Goal: Information Seeking & Learning: Learn about a topic

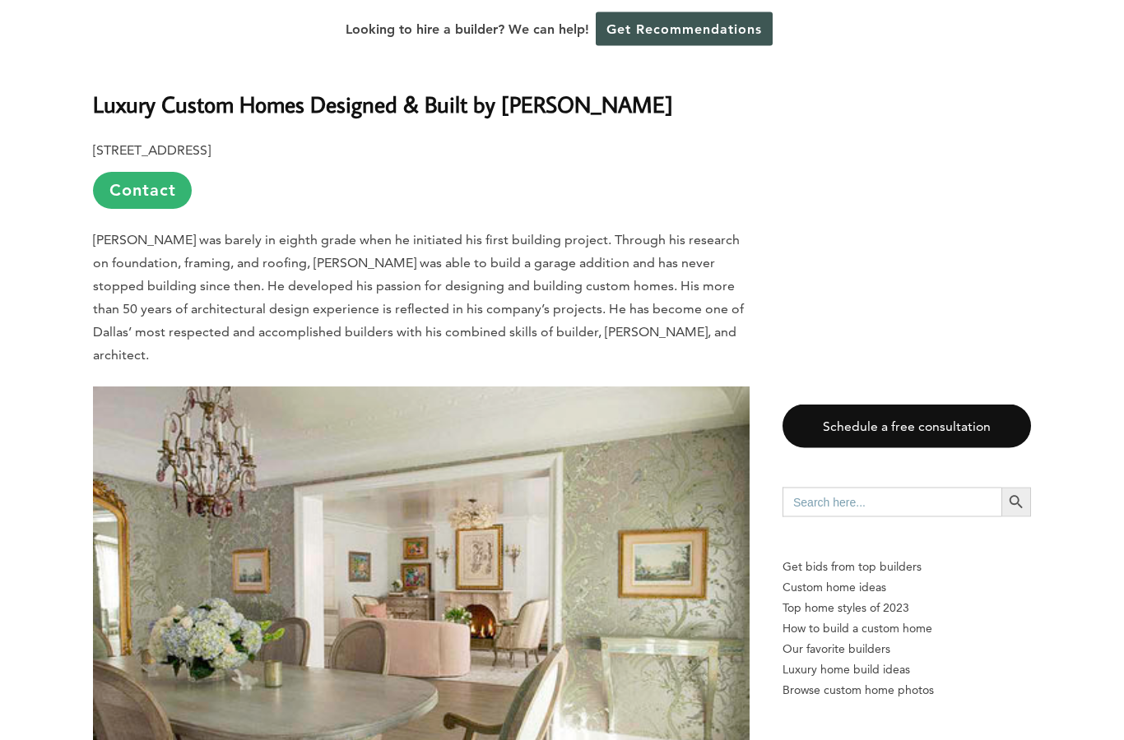
scroll to position [1186, 0]
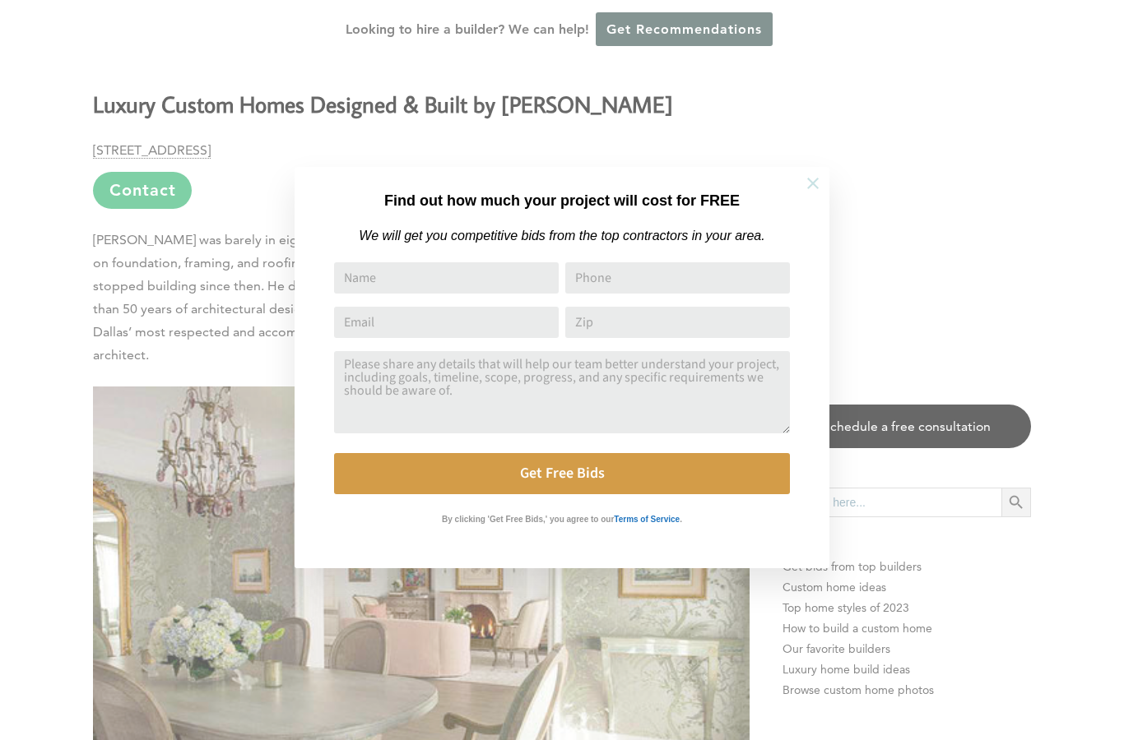
click at [813, 181] on icon at bounding box center [813, 183] width 18 height 18
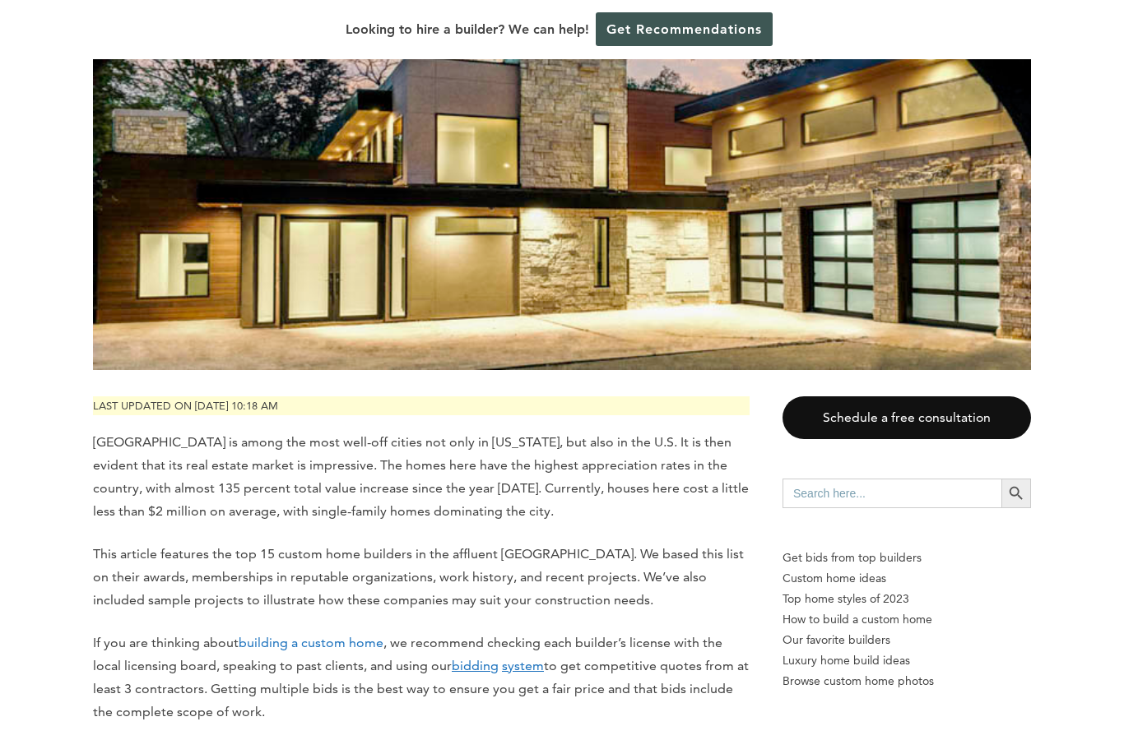
scroll to position [427, 0]
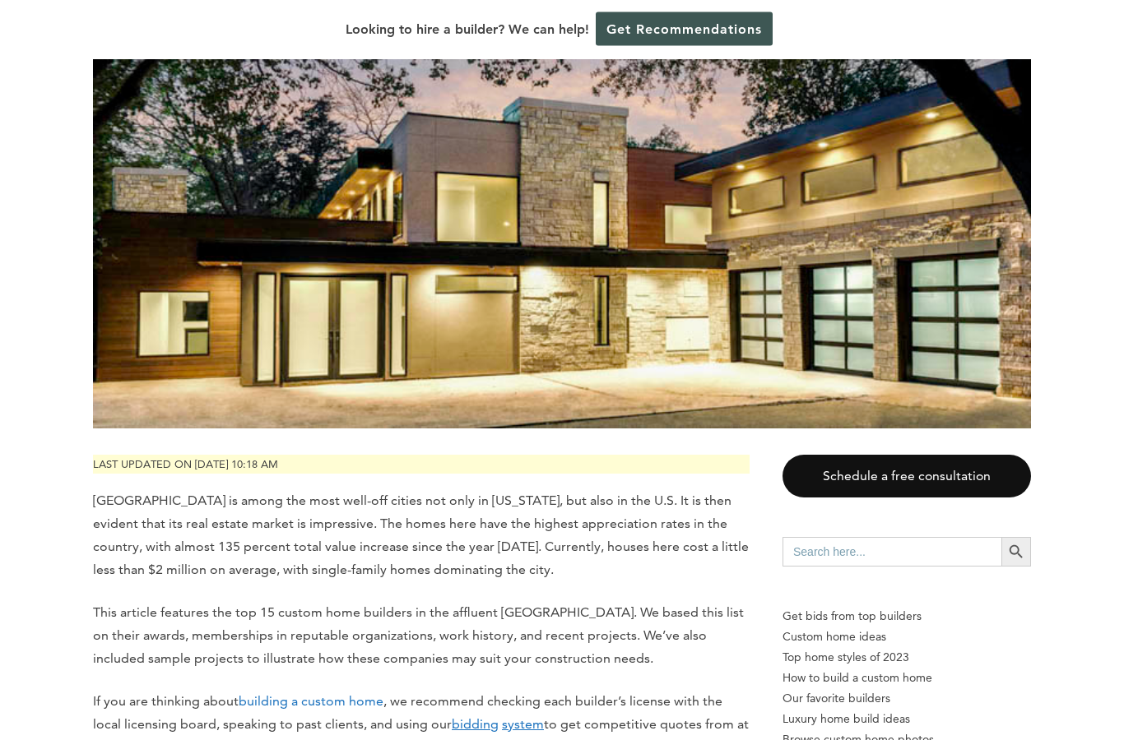
click at [492, 516] on span "[GEOGRAPHIC_DATA] is among the most well-off cities not only in [US_STATE], but…" at bounding box center [421, 535] width 656 height 85
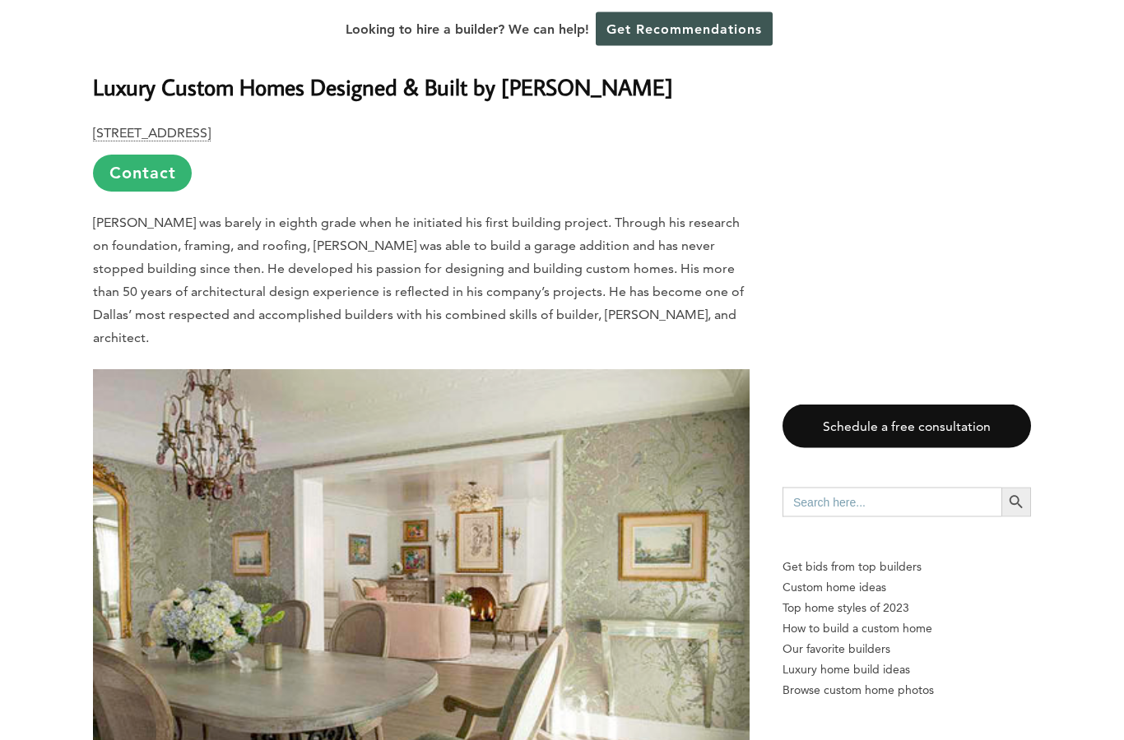
scroll to position [1197, 0]
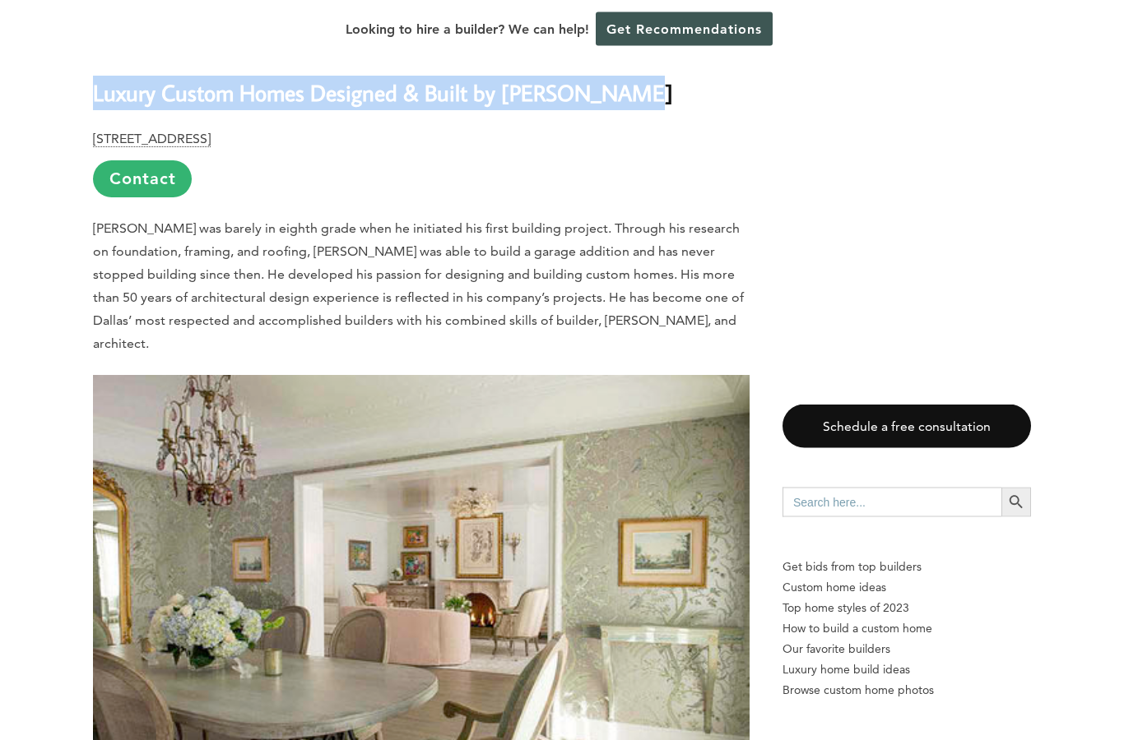
drag, startPoint x: 92, startPoint y: 93, endPoint x: 671, endPoint y: 99, distance: 579.1
copy b "Luxury Custom Homes Designed & Built by [PERSON_NAME]"
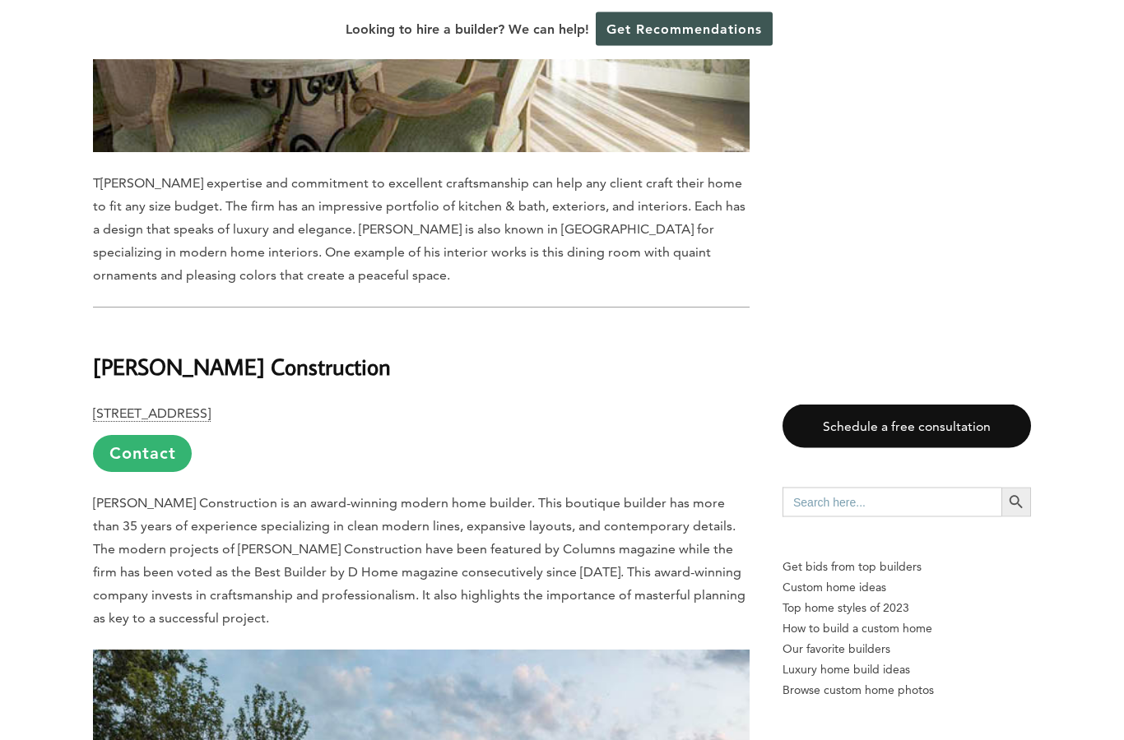
scroll to position [1899, 0]
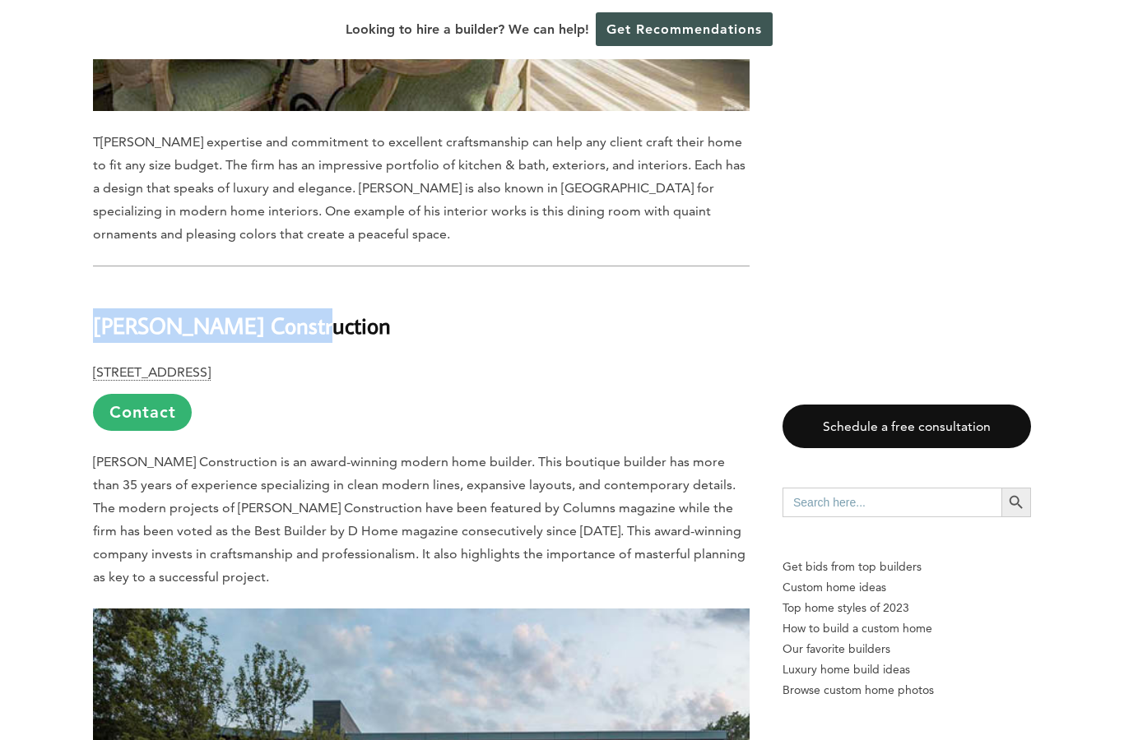
drag, startPoint x: 90, startPoint y: 303, endPoint x: 336, endPoint y: 306, distance: 245.9
copy b "[PERSON_NAME] Construction"
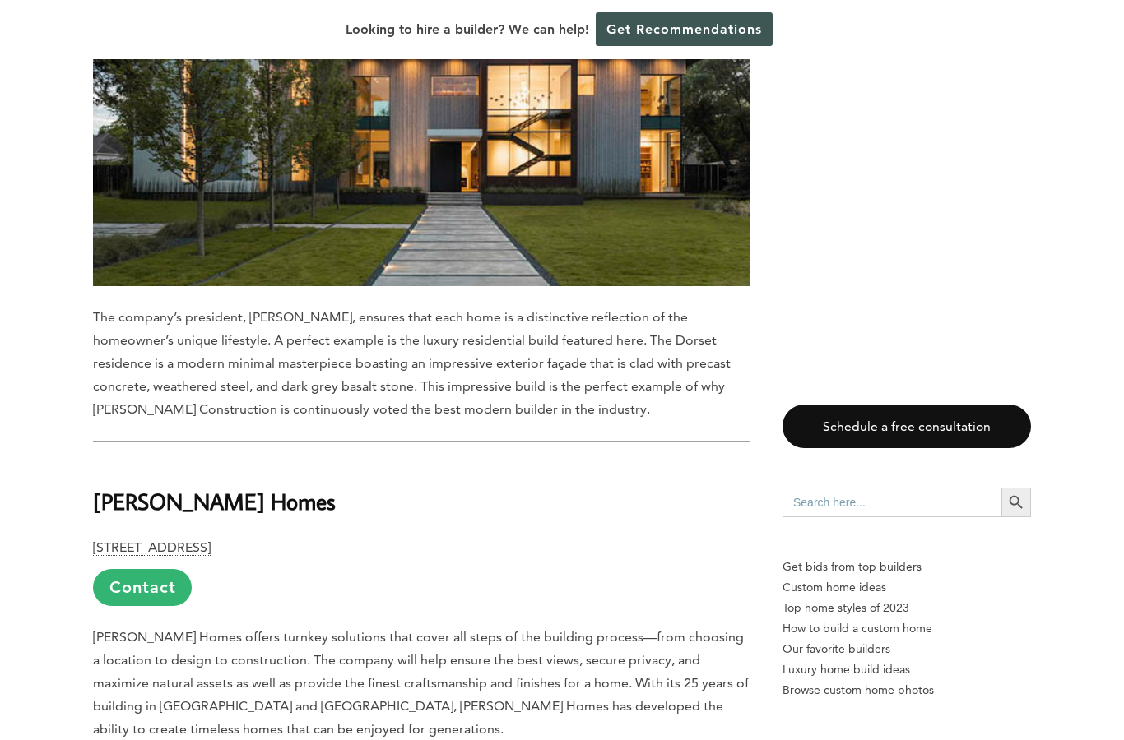
scroll to position [2594, 0]
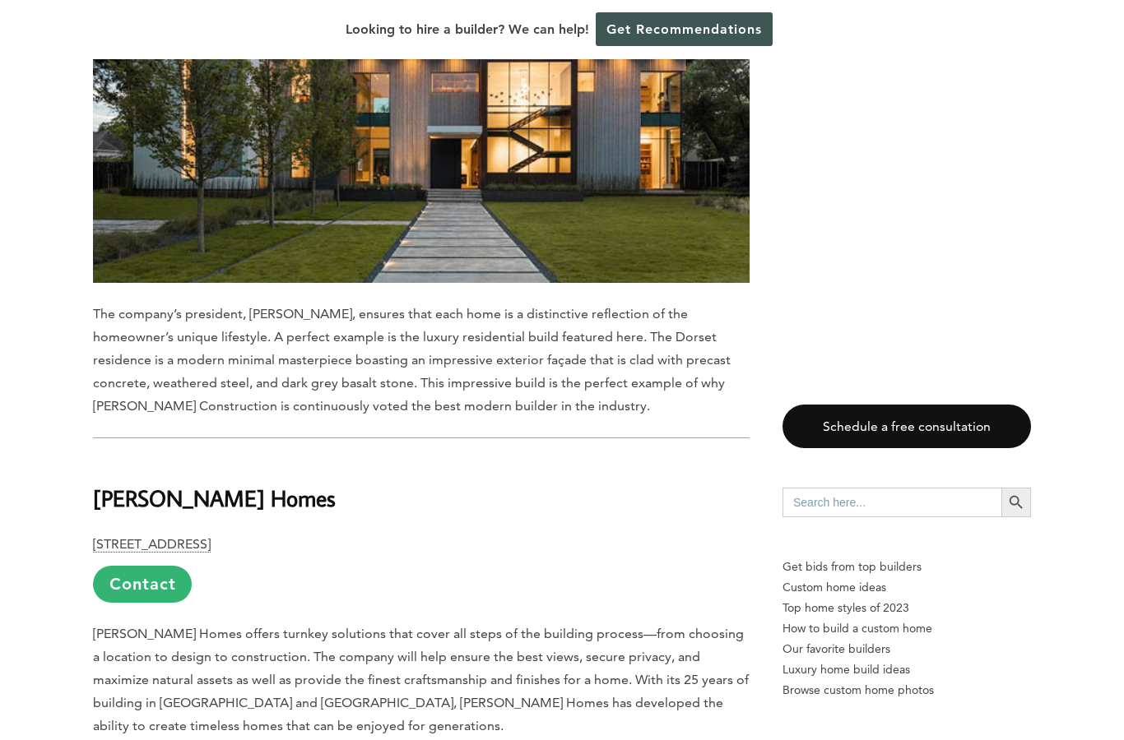
click at [104, 484] on b "[PERSON_NAME] Homes" at bounding box center [214, 498] width 243 height 29
click at [106, 484] on b "[PERSON_NAME] Homes" at bounding box center [214, 498] width 243 height 29
copy b "[PERSON_NAME] Homes"
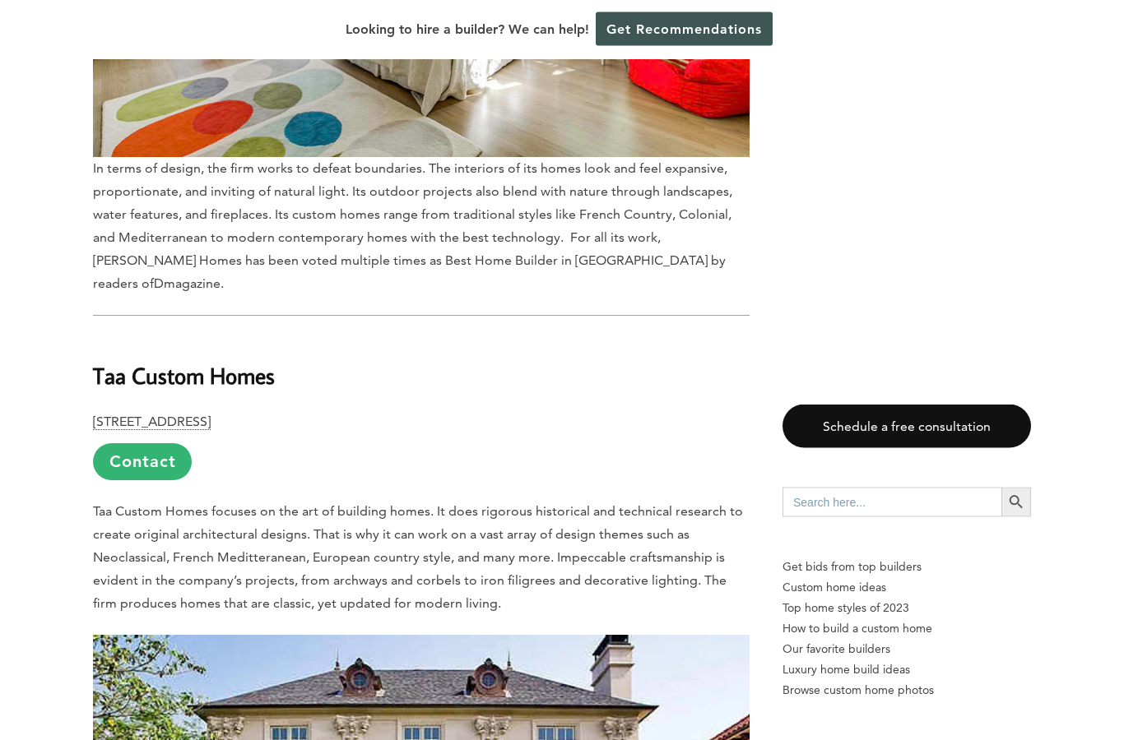
scroll to position [3667, 0]
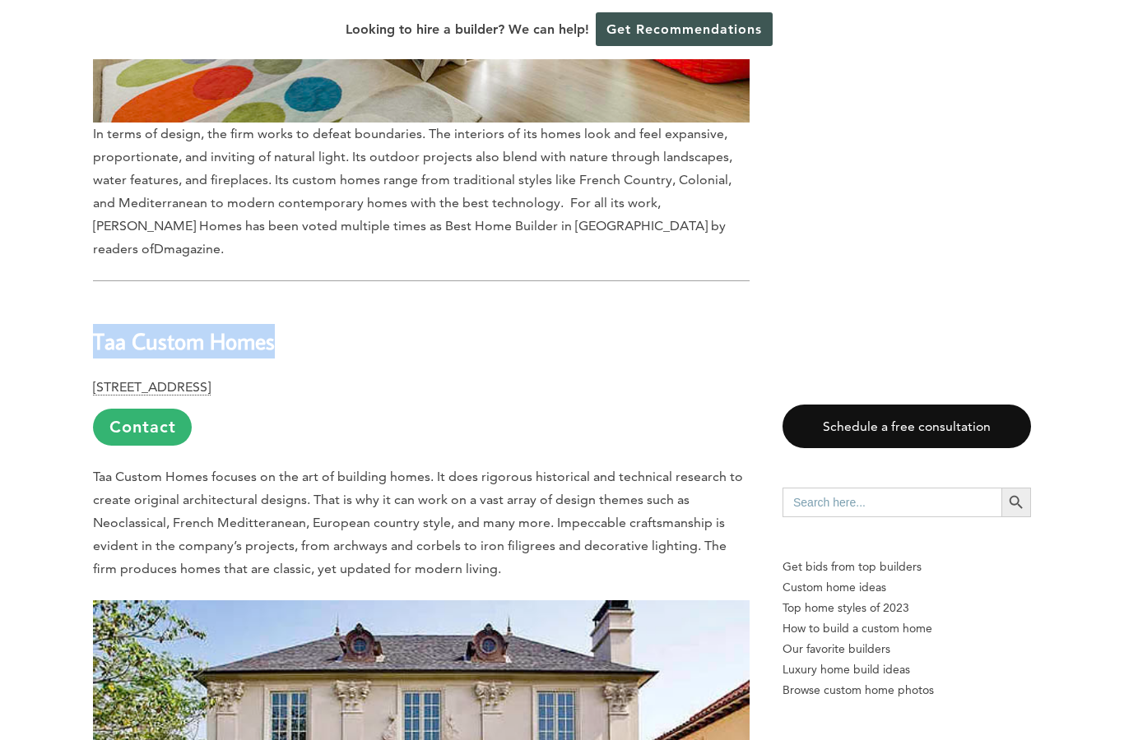
drag, startPoint x: 90, startPoint y: 288, endPoint x: 290, endPoint y: 299, distance: 200.2
copy b "Taa Custom Homes"
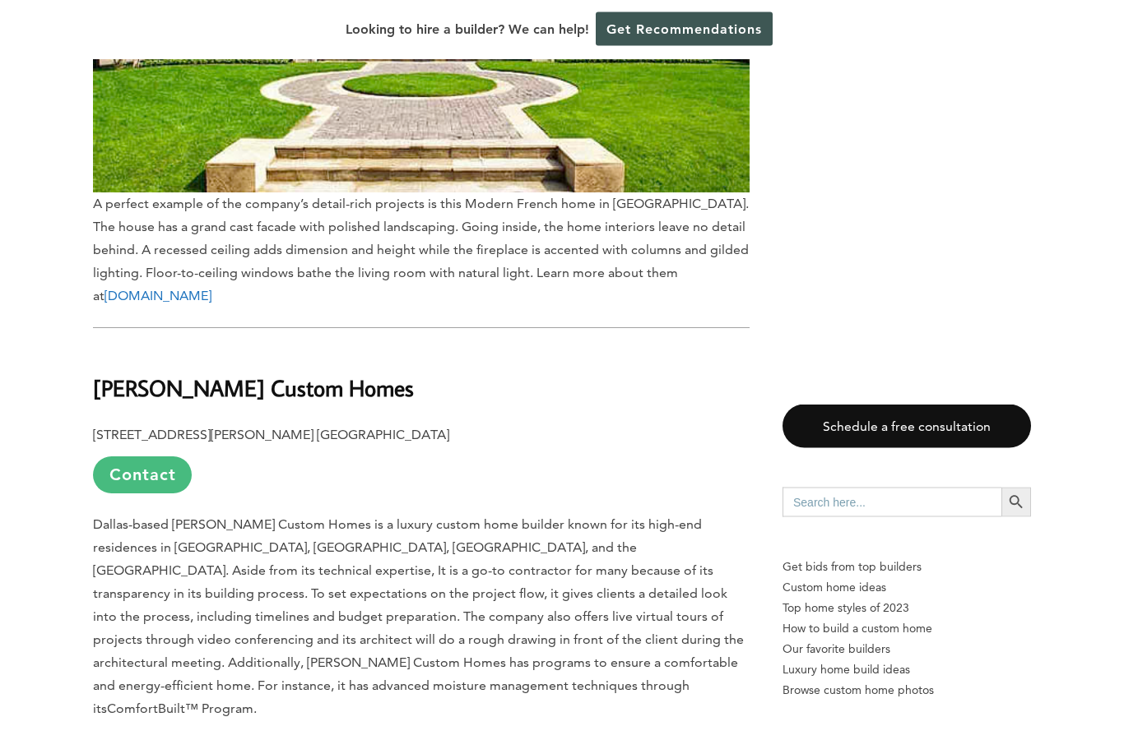
scroll to position [4512, 0]
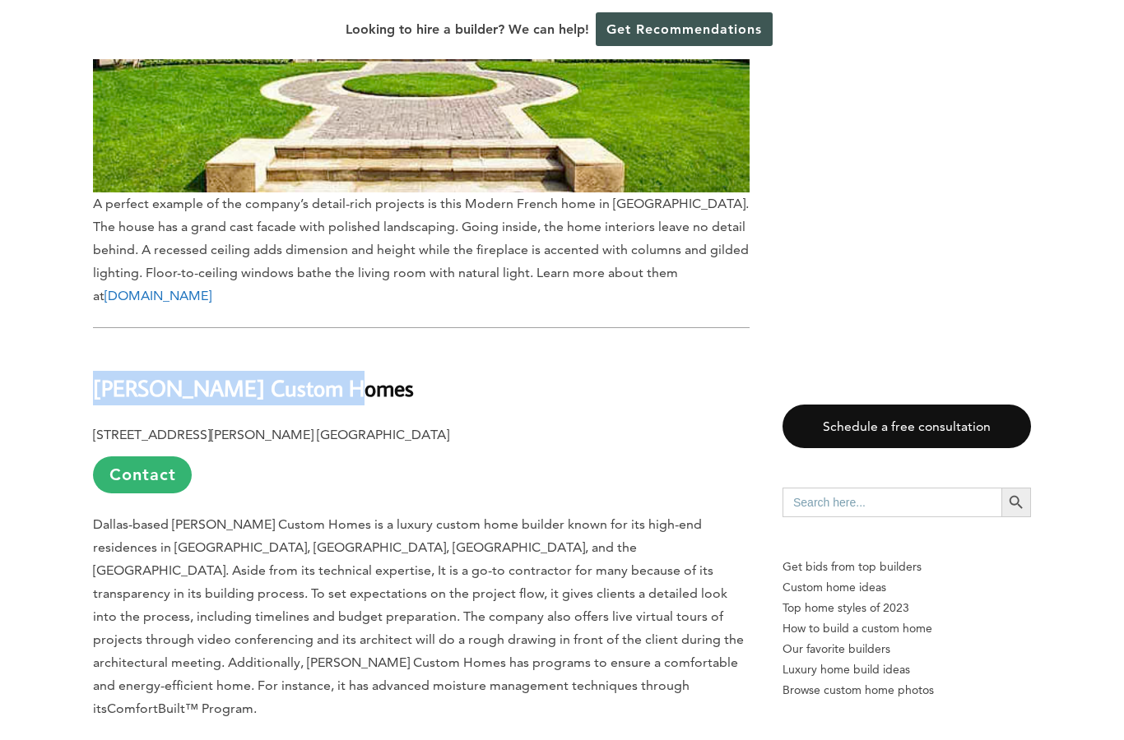
drag, startPoint x: 91, startPoint y: 349, endPoint x: 376, endPoint y: 345, distance: 284.6
copy b "[PERSON_NAME] Custom Homes"
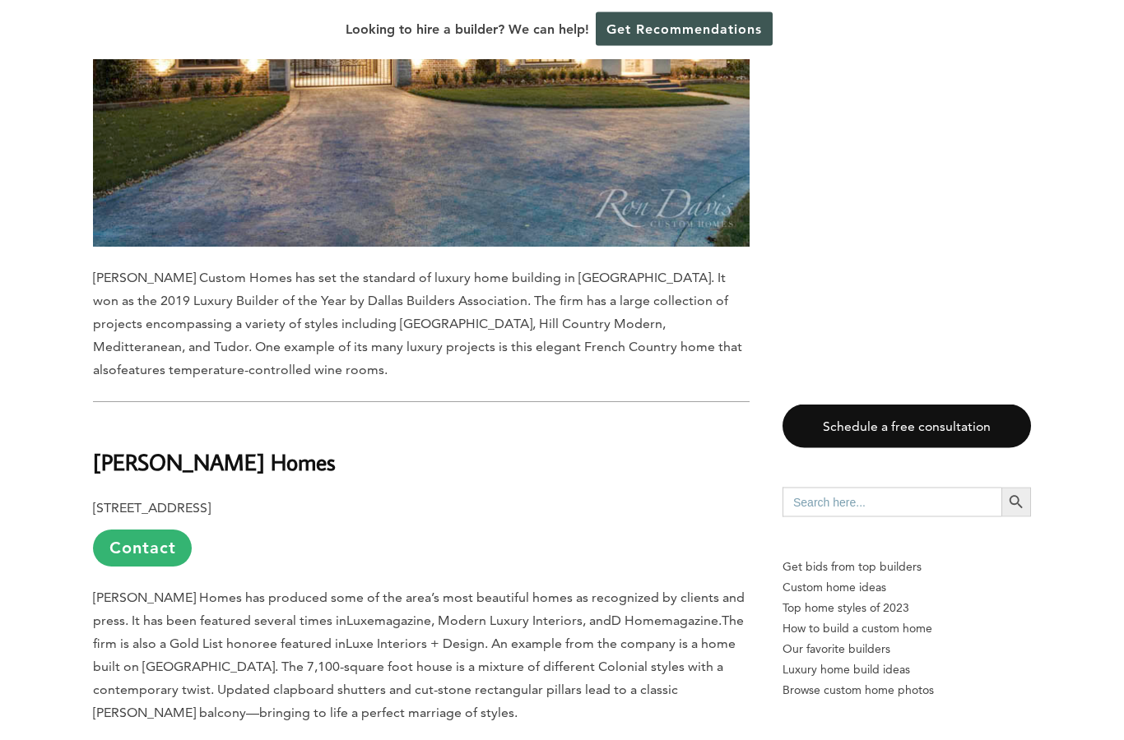
scroll to position [5443, 0]
copy b "[PERSON_NAME] Homes"
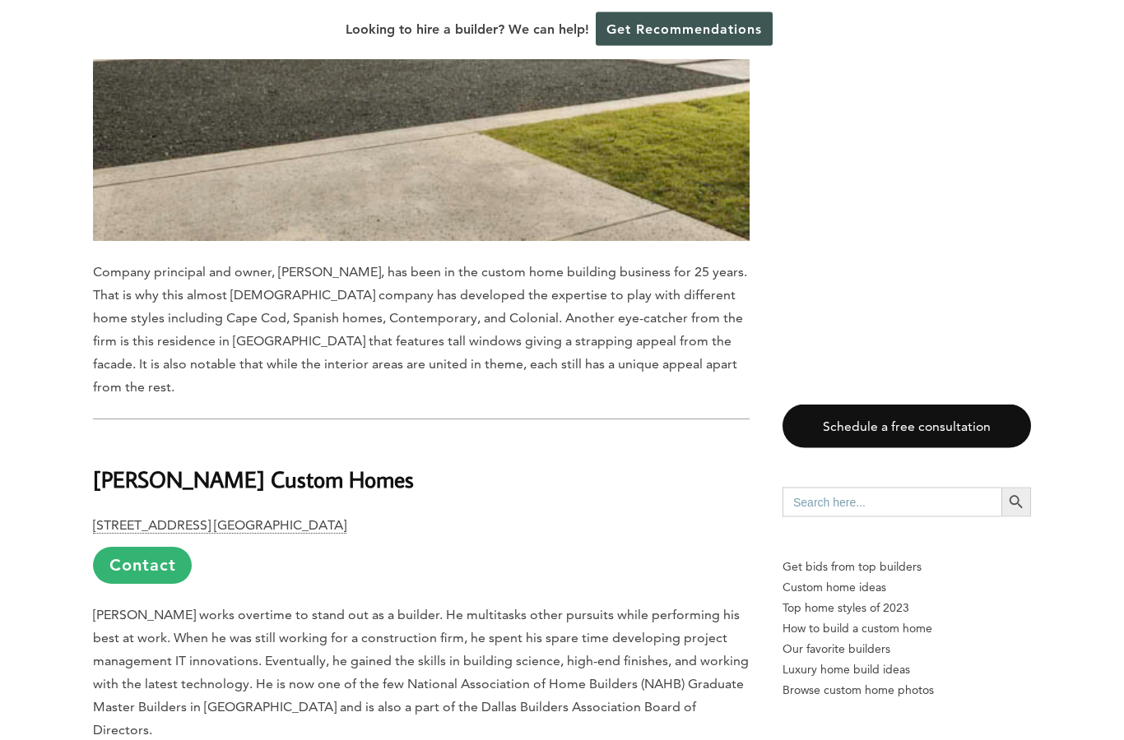
scroll to position [6932, 0]
copy b "[PERSON_NAME] Custom Homes"
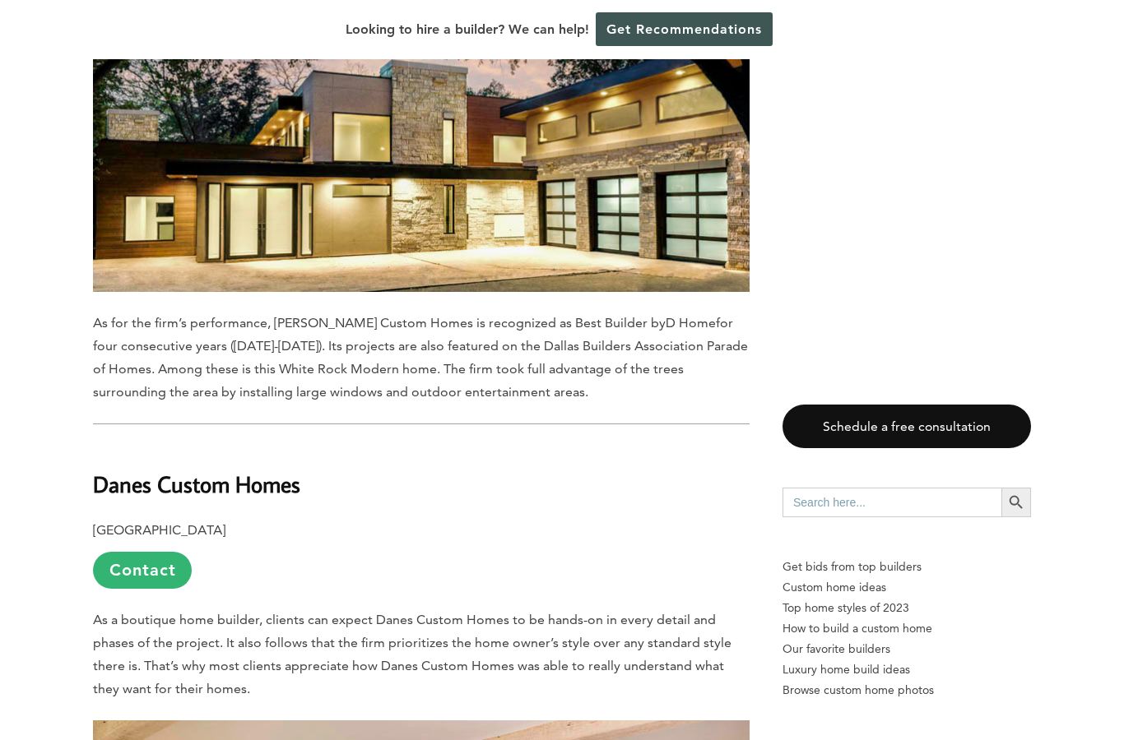
scroll to position [7804, 0]
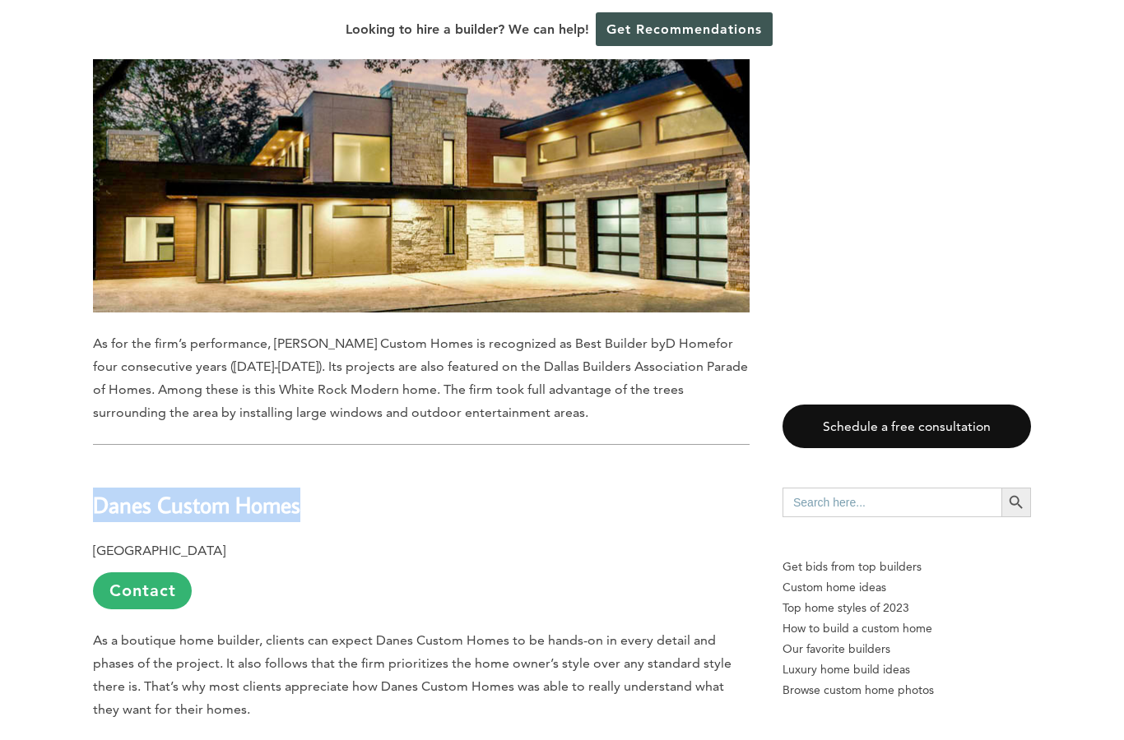
copy b "Danes Custom Homes"
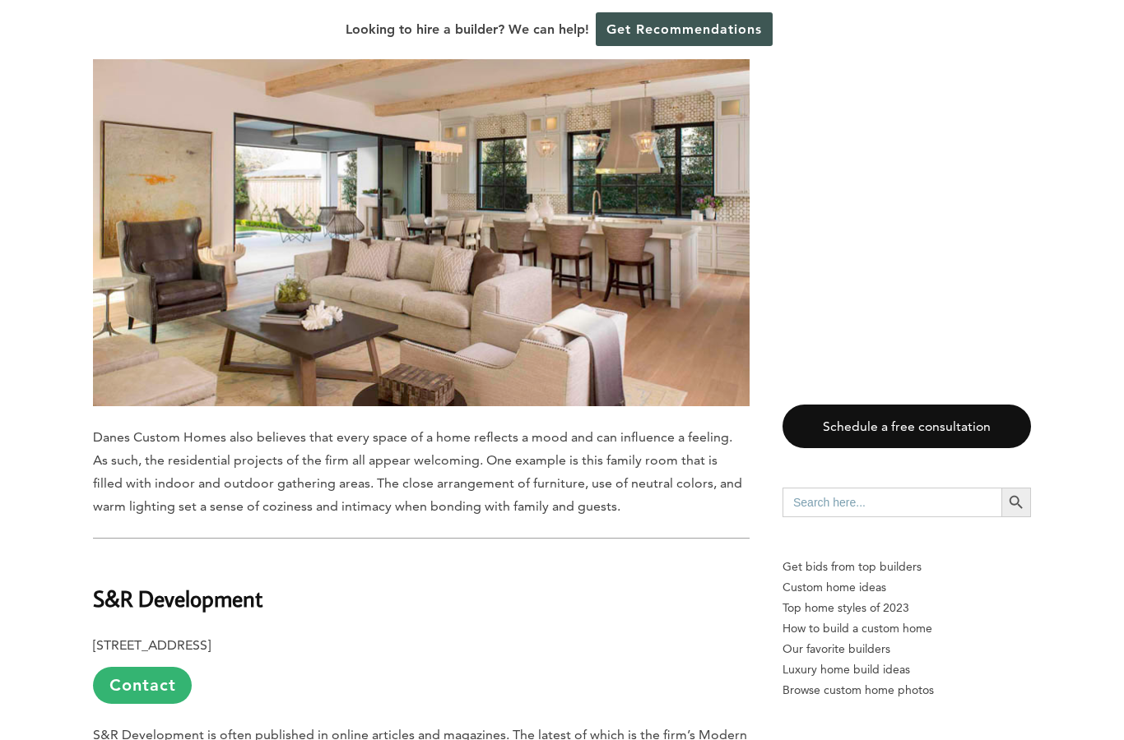
scroll to position [8576, 0]
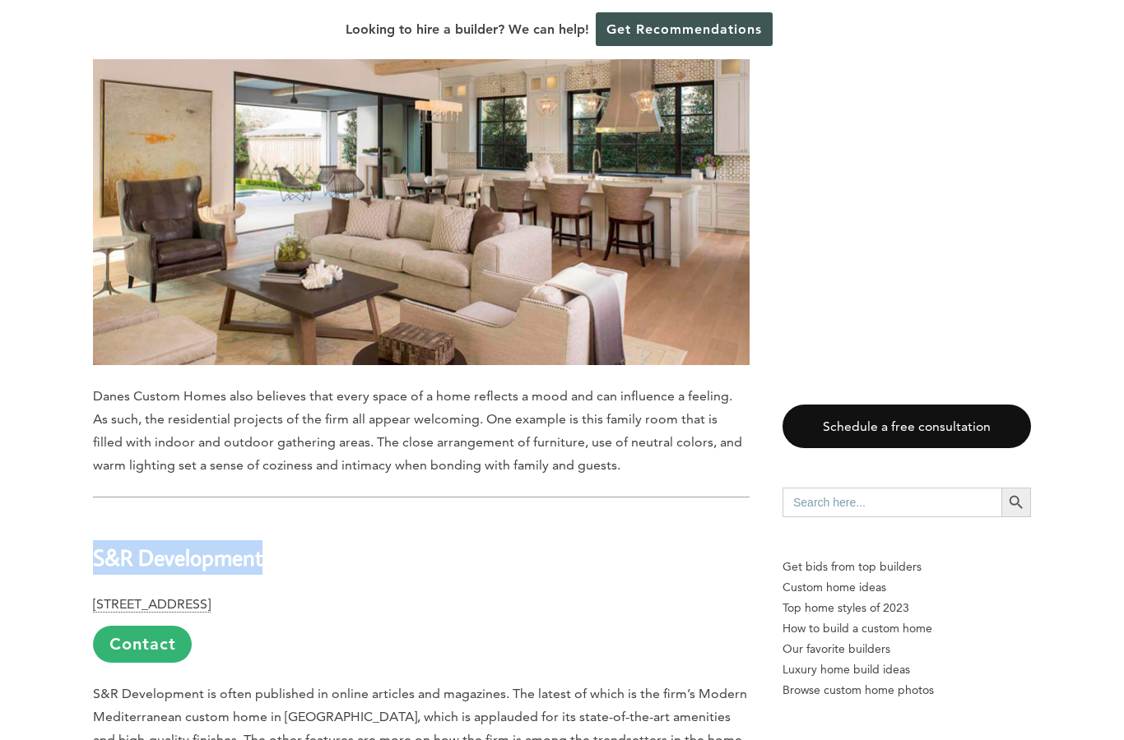
copy b "S&R Development"
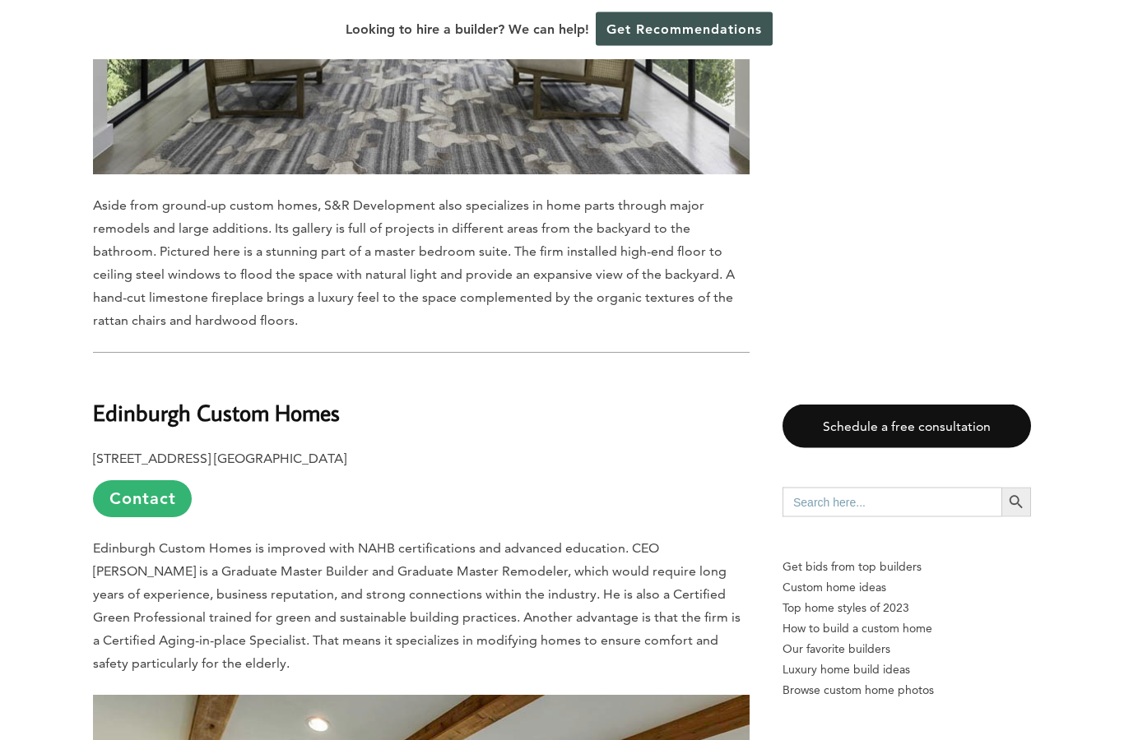
scroll to position [9636, 0]
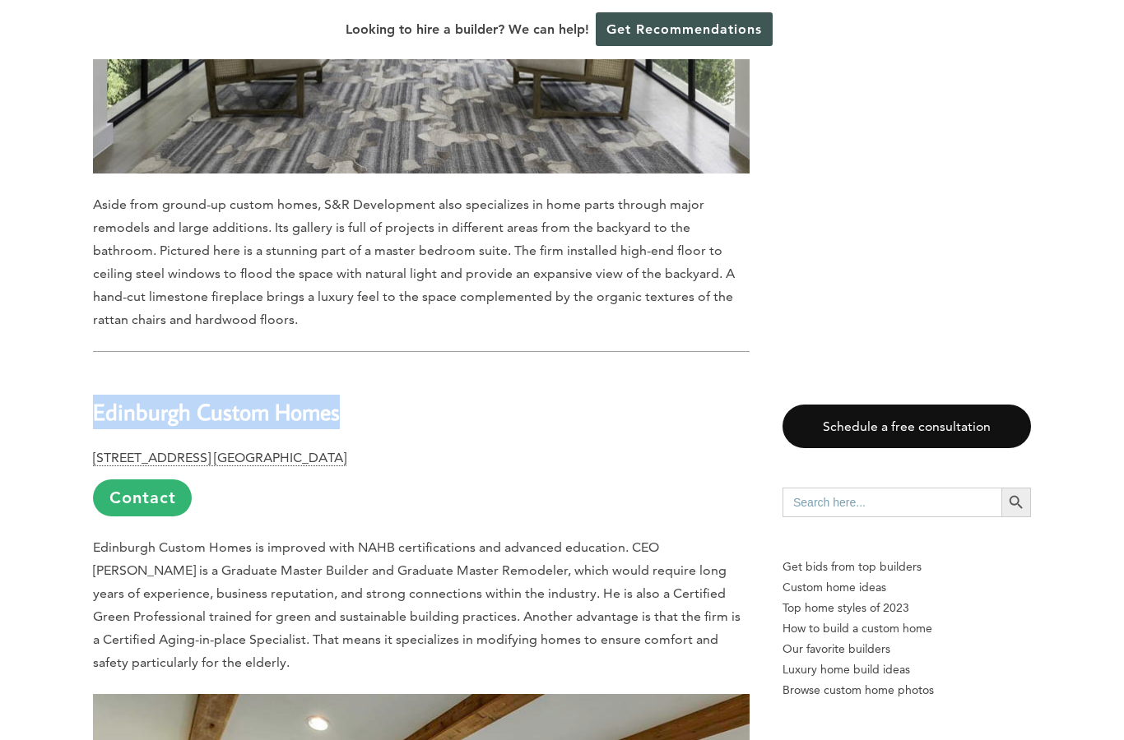
copy b "Edinburgh Custom Homes"
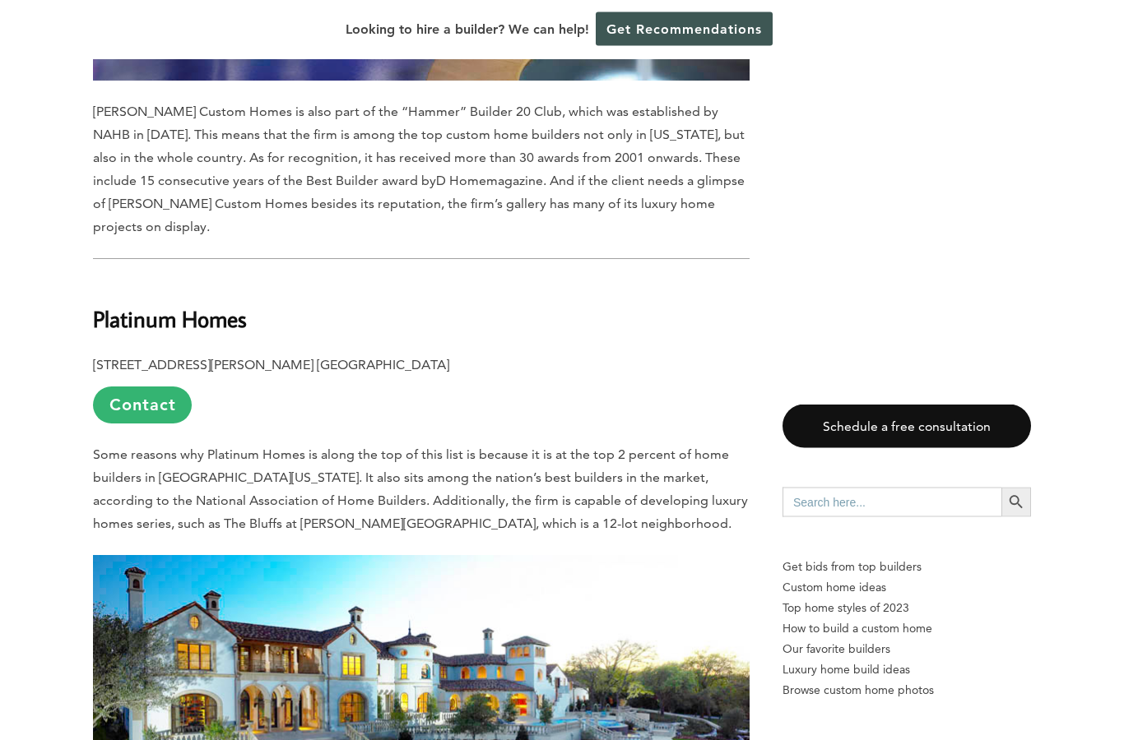
scroll to position [13662, 0]
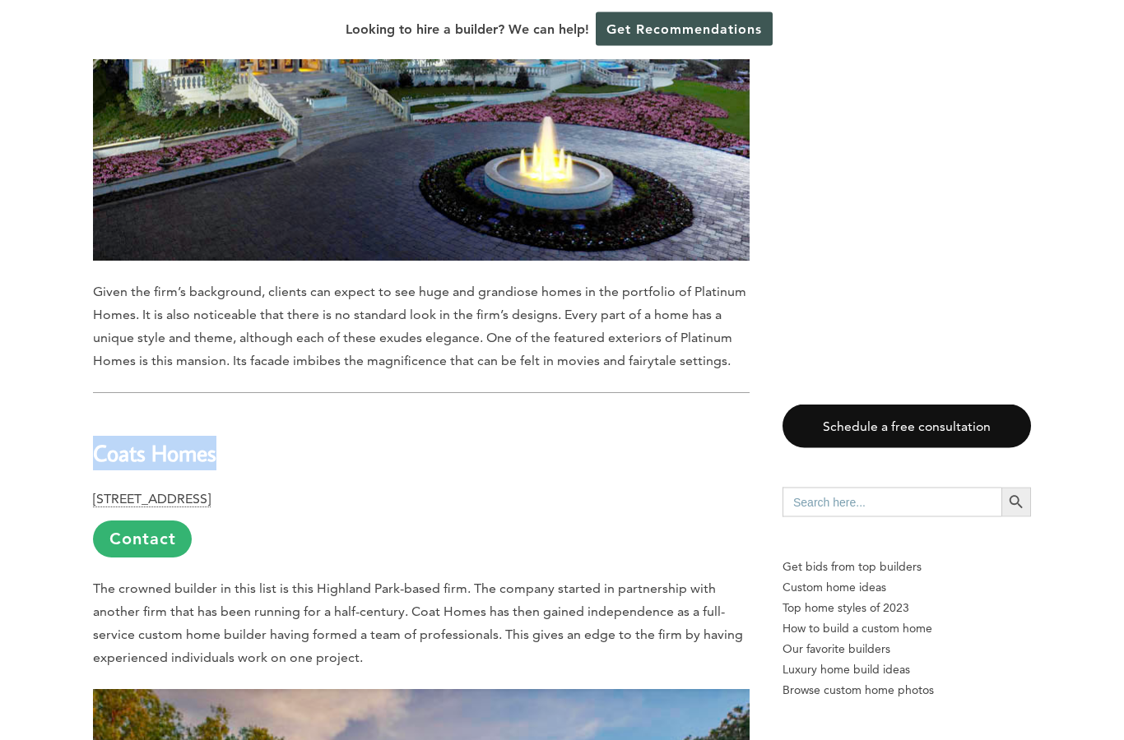
scroll to position [14321, 0]
